Goal: Task Accomplishment & Management: Manage account settings

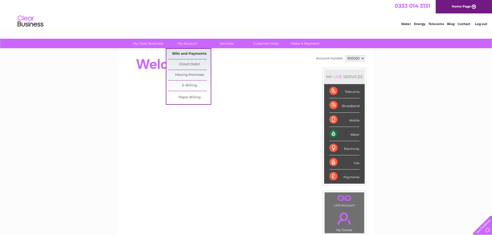
click at [191, 53] on link "Bills and Payments" at bounding box center [189, 54] width 43 height 10
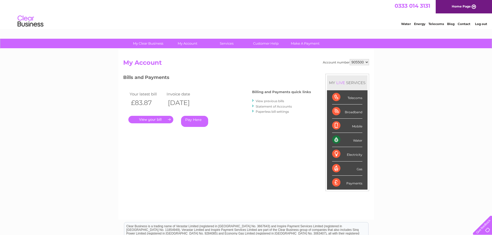
click at [164, 120] on link "." at bounding box center [150, 119] width 45 height 7
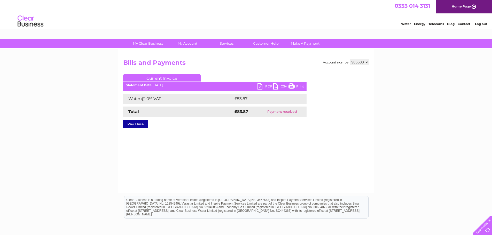
click at [262, 86] on link "PDF" at bounding box center [264, 86] width 15 height 7
